Goal: Information Seeking & Learning: Learn about a topic

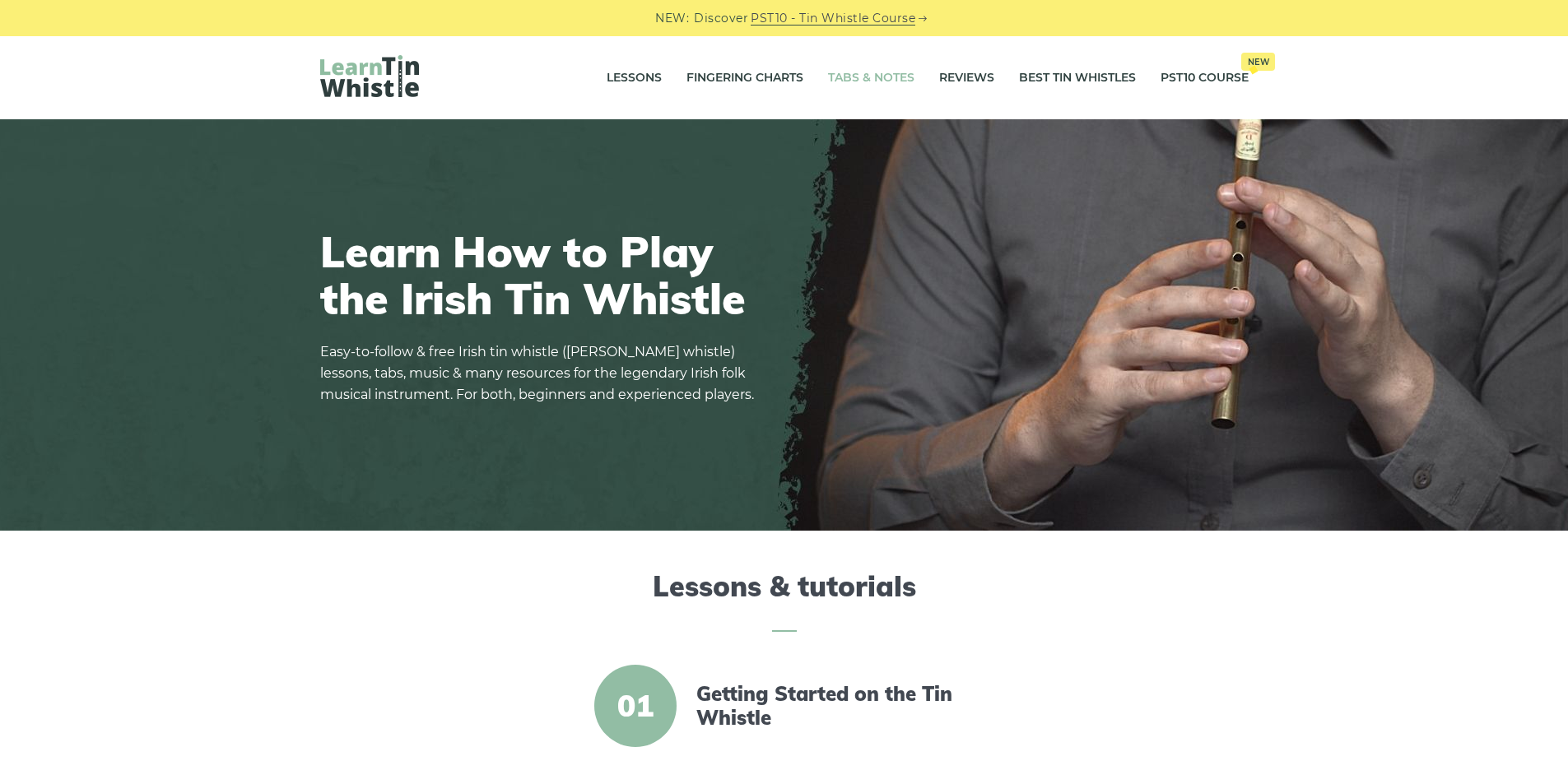
click at [864, 80] on link "Tabs & Notes" at bounding box center [872, 79] width 87 height 42
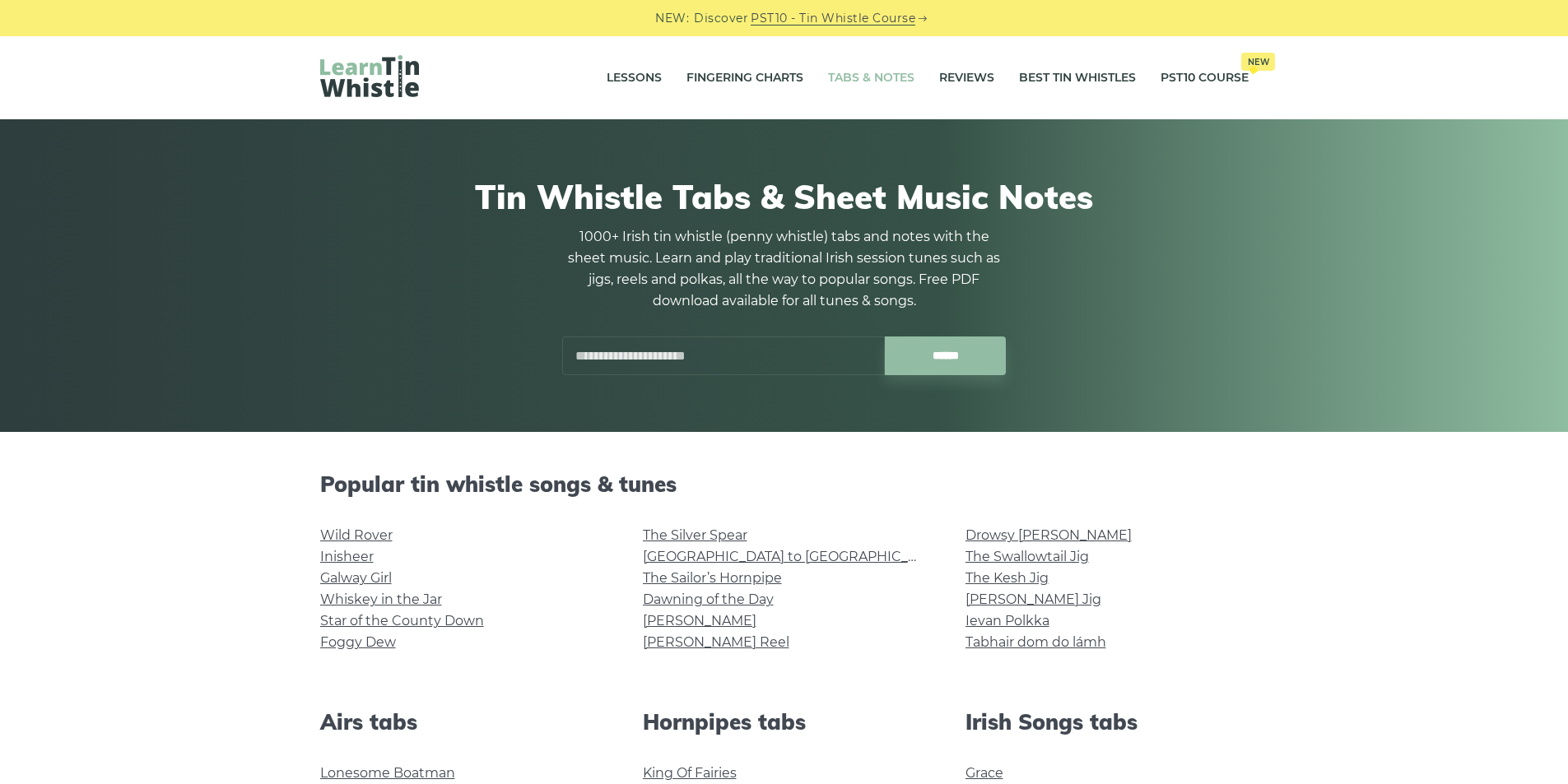
click at [691, 380] on div "Tin Whistle Tabs & Sheet Music Notes 1000+ Irish tin whistle ([PERSON_NAME] whi…" at bounding box center [784, 276] width 929 height 278
click at [694, 364] on input "text" at bounding box center [723, 355] width 323 height 39
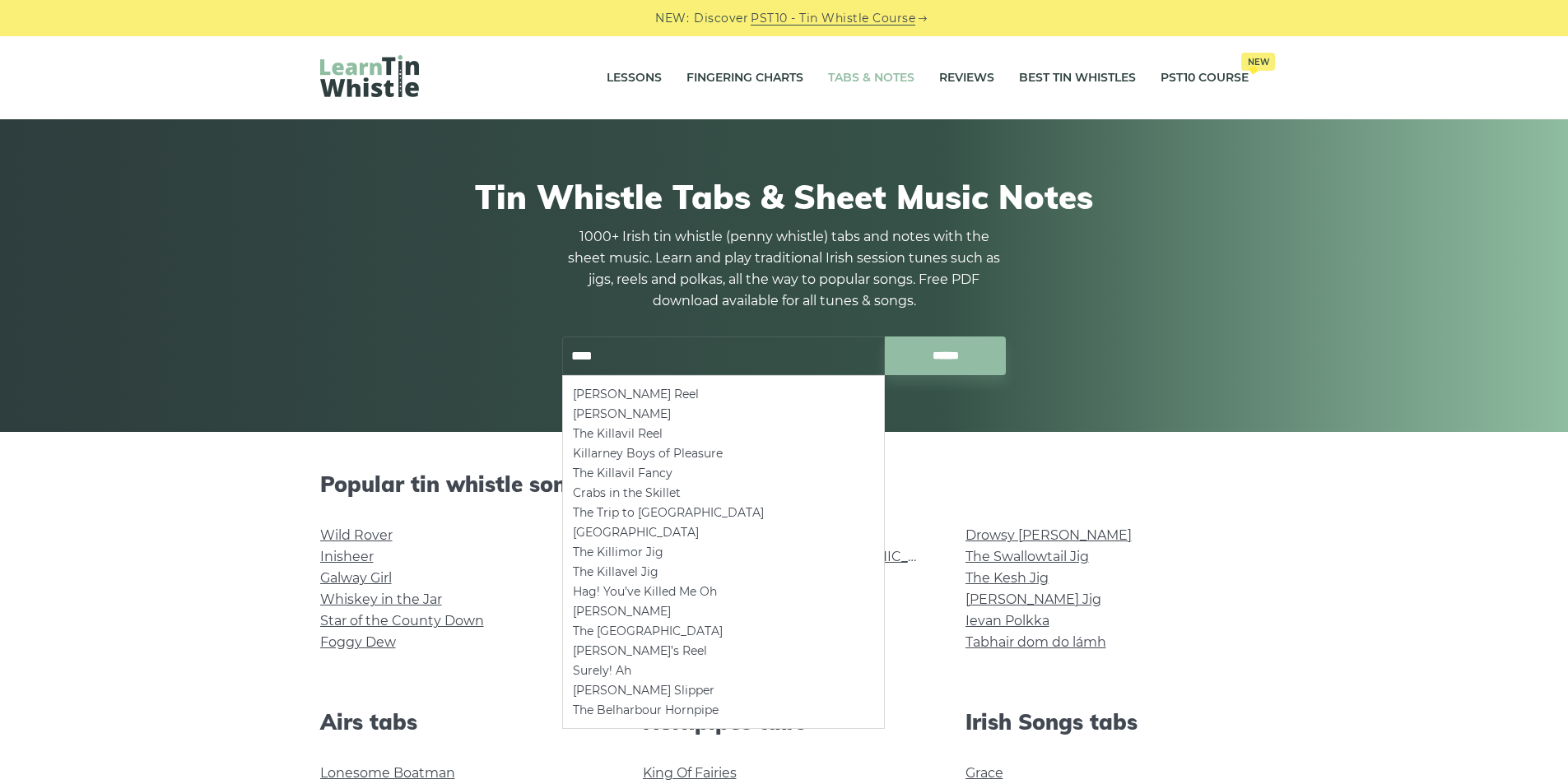
type input "****"
click at [1248, 569] on li "The Kesh Jig" at bounding box center [1107, 579] width 283 height 22
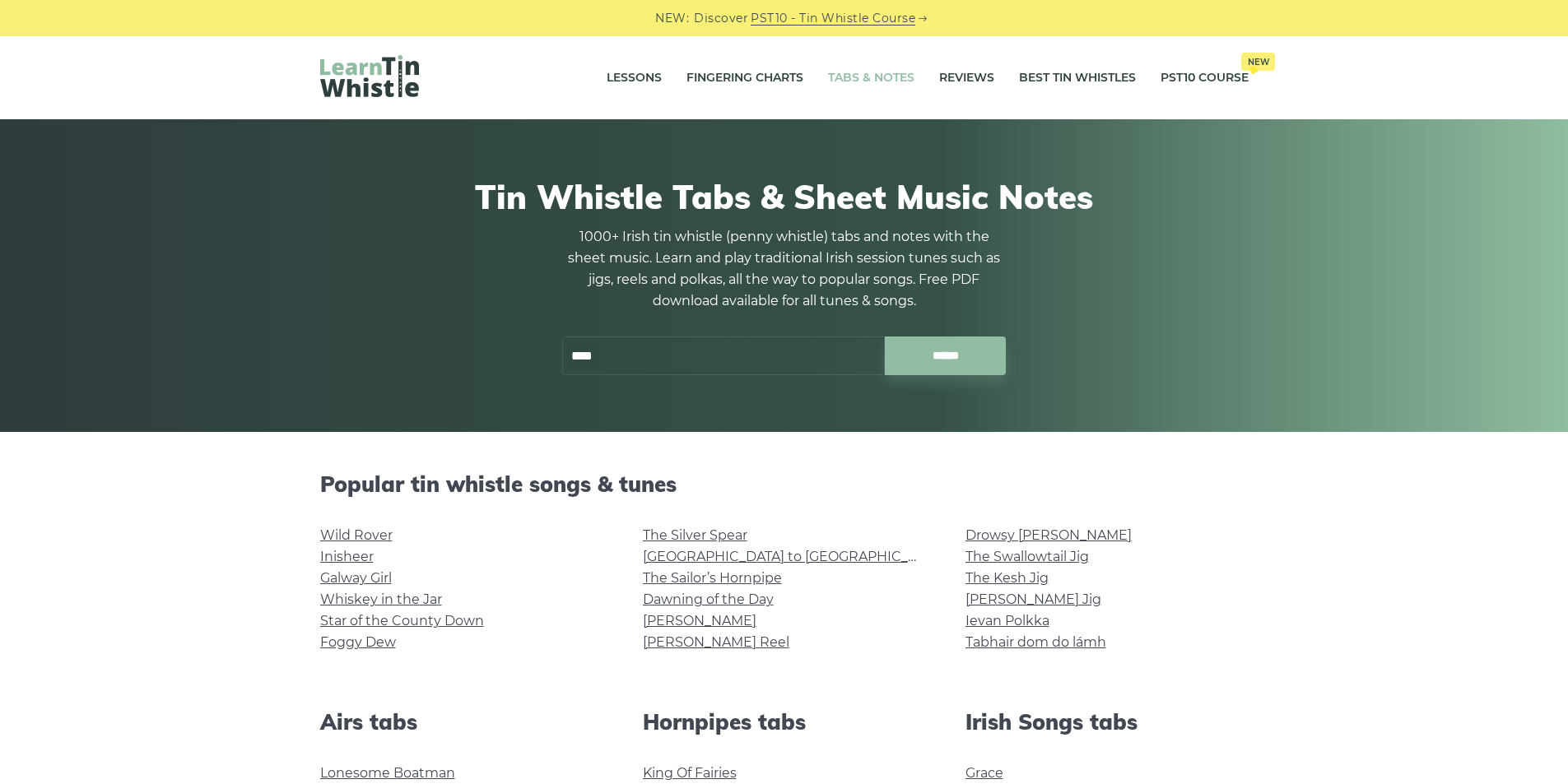
scroll to position [439, 0]
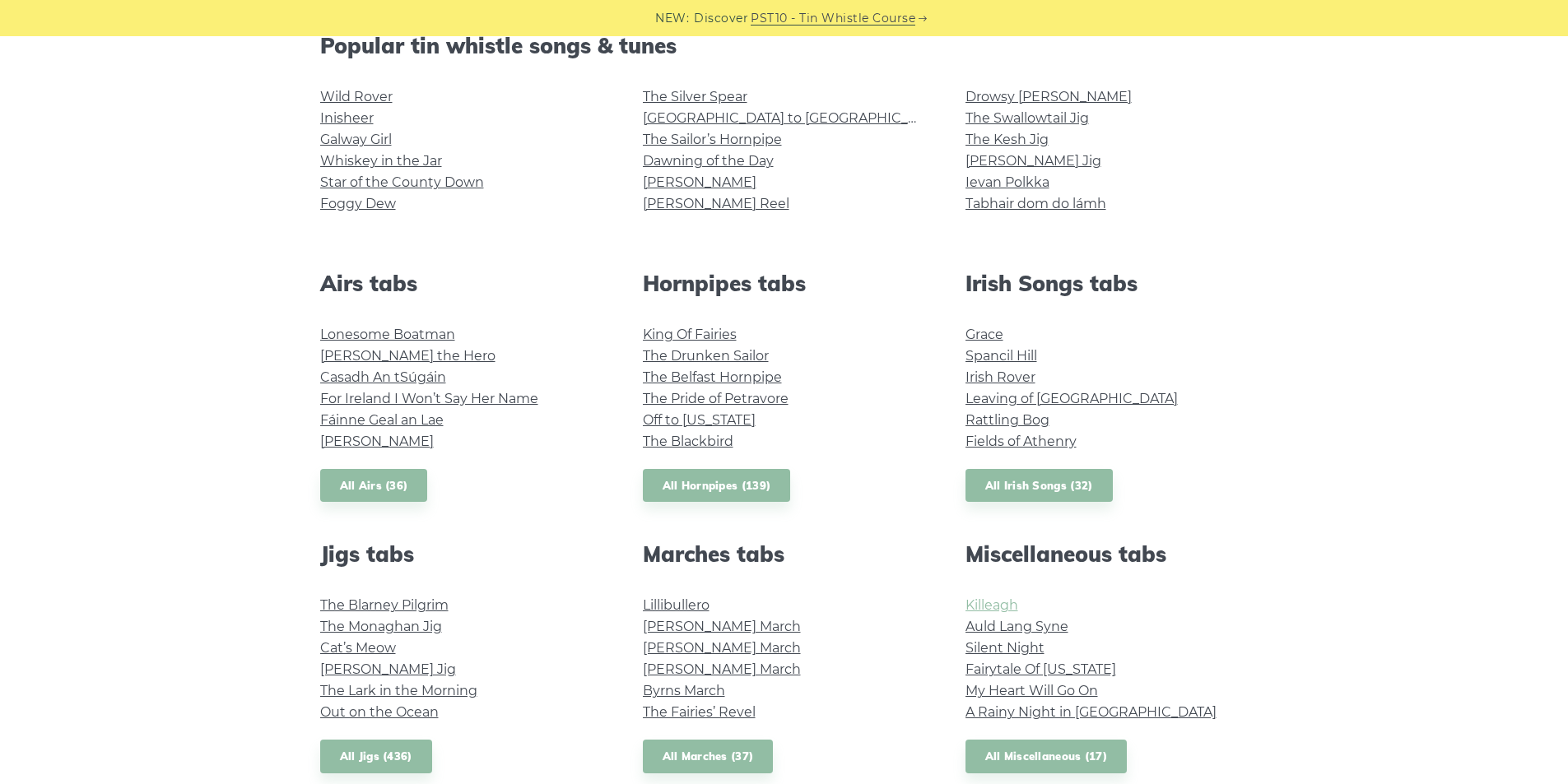
click at [992, 602] on link "Killeagh" at bounding box center [992, 605] width 52 height 15
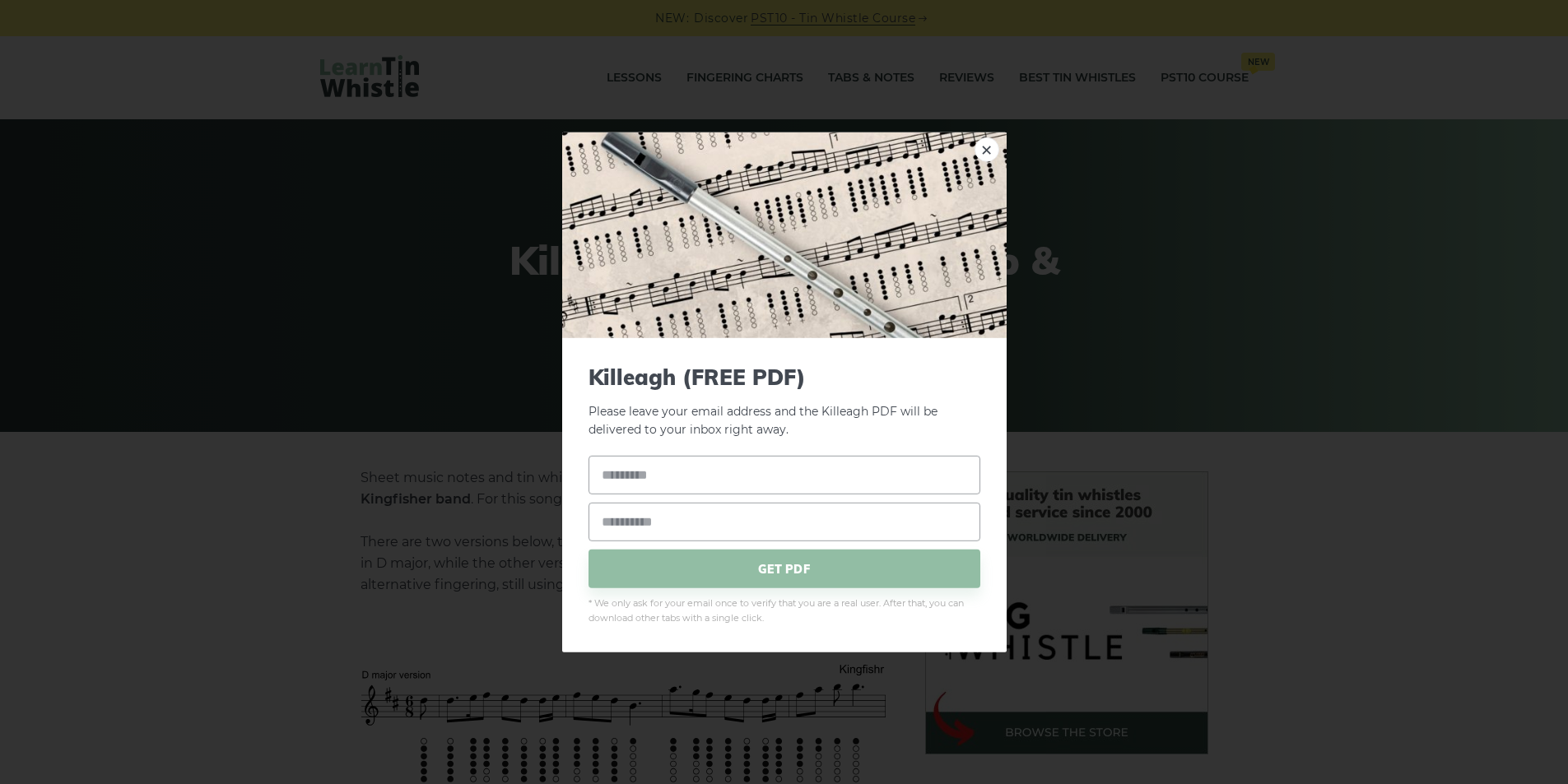
click at [206, 161] on div "× Killeagh (FREE PDF) Please leave your email address and the Killeagh PDF will…" at bounding box center [784, 392] width 1568 height 784
click at [993, 149] on link "×" at bounding box center [987, 148] width 24 height 24
